Goal: Task Accomplishment & Management: Manage account settings

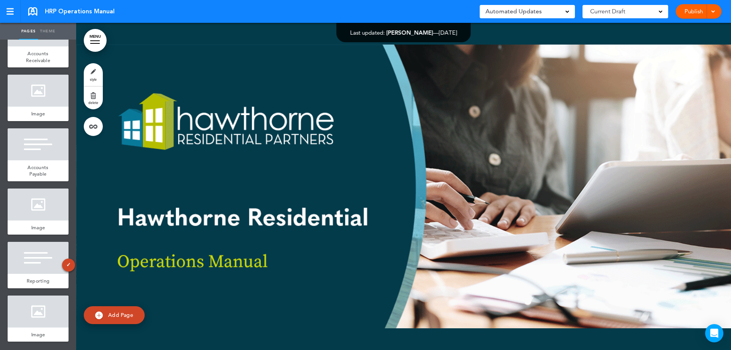
scroll to position [3385, 0]
click at [36, 256] on div at bounding box center [38, 258] width 61 height 32
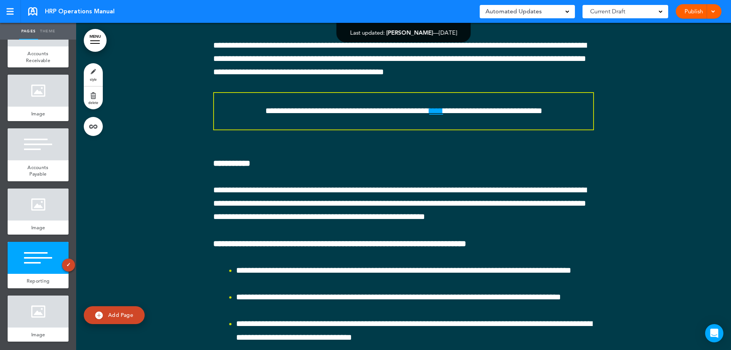
scroll to position [84987, 0]
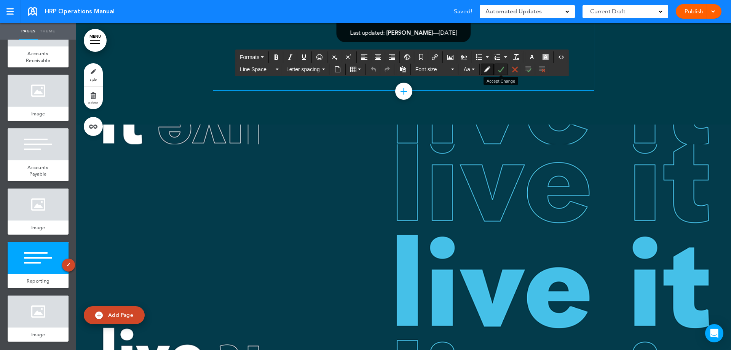
click at [506, 69] on button "Accept Change" at bounding box center [501, 69] width 12 height 11
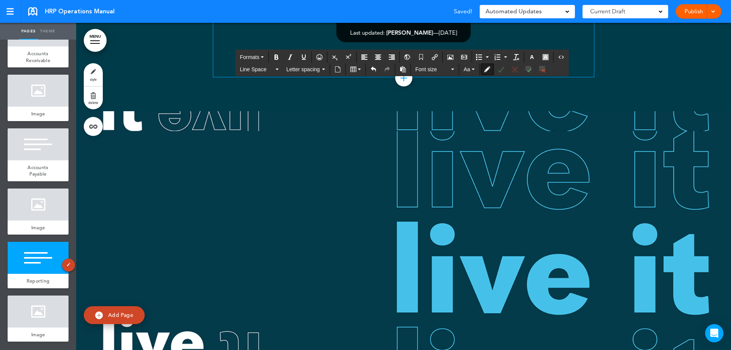
click at [505, 70] on button "Accept Change" at bounding box center [501, 69] width 12 height 11
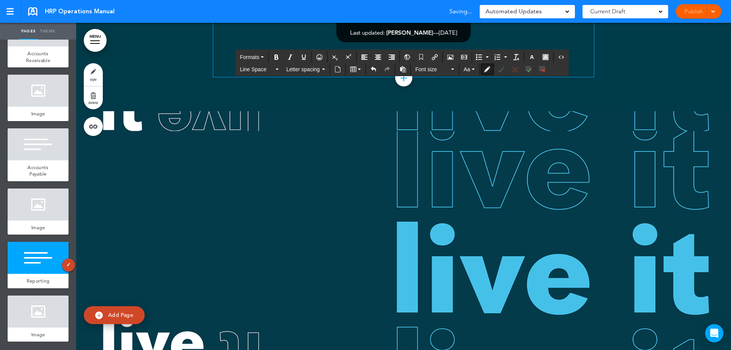
click at [501, 70] on icon "Accept Change" at bounding box center [501, 69] width 6 height 6
click at [501, 72] on icon "Accept Change" at bounding box center [501, 69] width 6 height 6
click at [701, 10] on div "Publish Publish Preview Draft" at bounding box center [699, 11] width 46 height 14
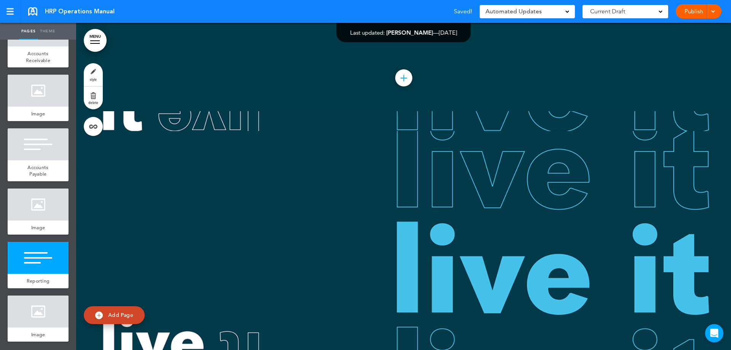
click at [697, 13] on link "Publish" at bounding box center [694, 11] width 24 height 14
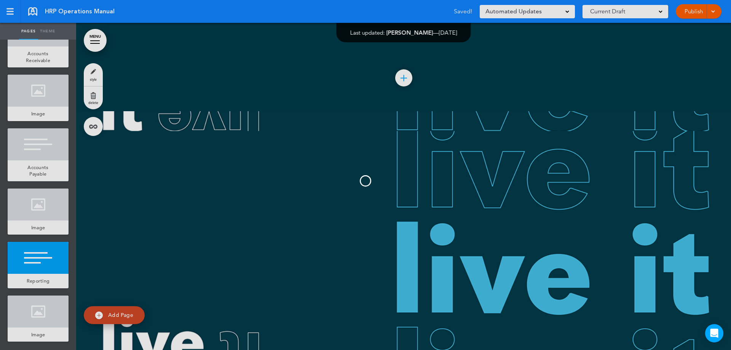
scroll to position [0, 0]
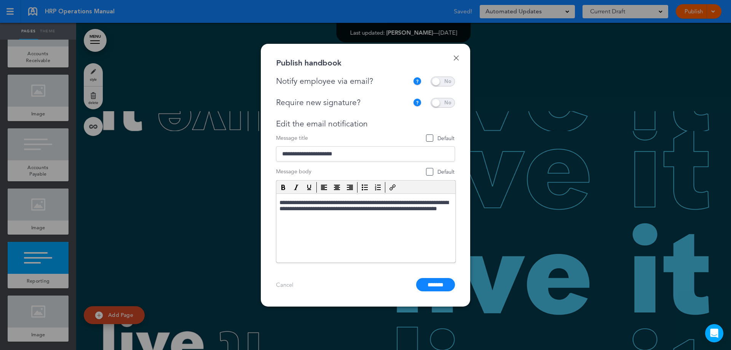
click at [441, 81] on span at bounding box center [443, 82] width 24 height 10
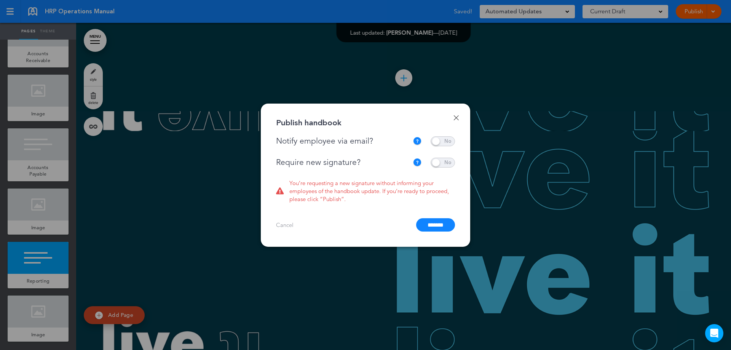
click at [439, 163] on span at bounding box center [443, 163] width 24 height 10
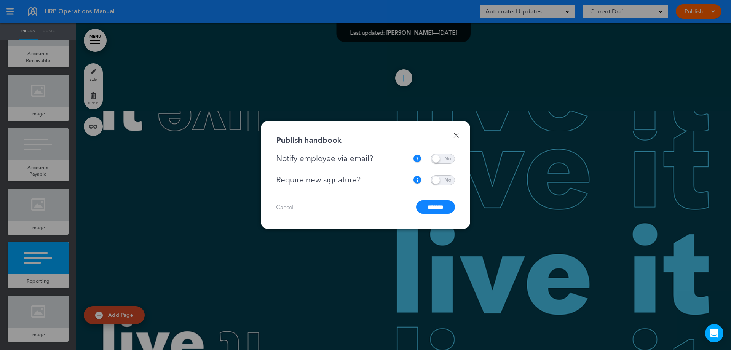
click at [431, 207] on input "*******" at bounding box center [435, 206] width 39 height 13
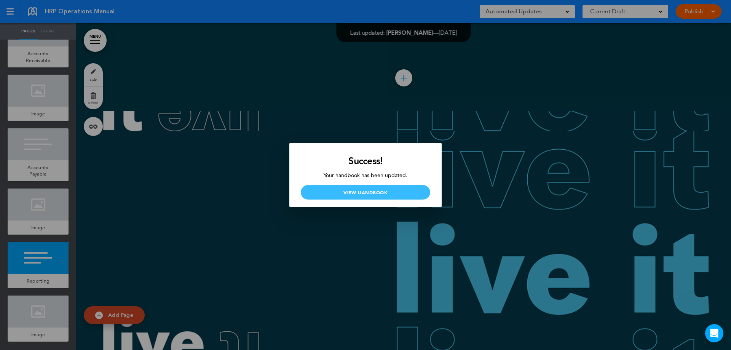
click at [364, 194] on link "View Handbook" at bounding box center [366, 192] width 130 height 14
